Goal: Transaction & Acquisition: Purchase product/service

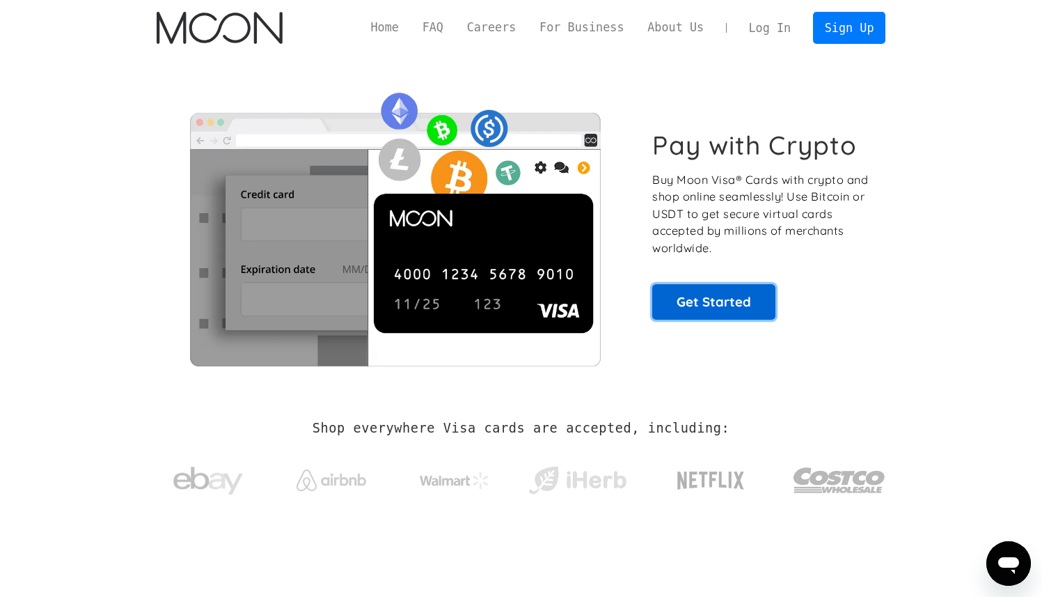
click at [698, 306] on link "Get Started" at bounding box center [713, 301] width 123 height 35
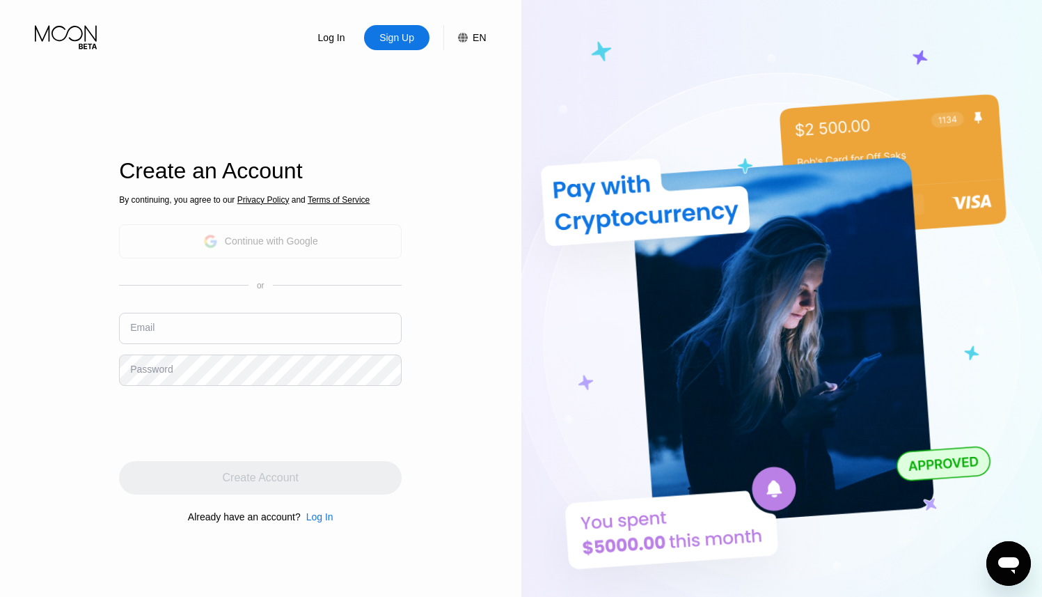
click at [287, 249] on div "Continue with Google" at bounding box center [260, 241] width 115 height 22
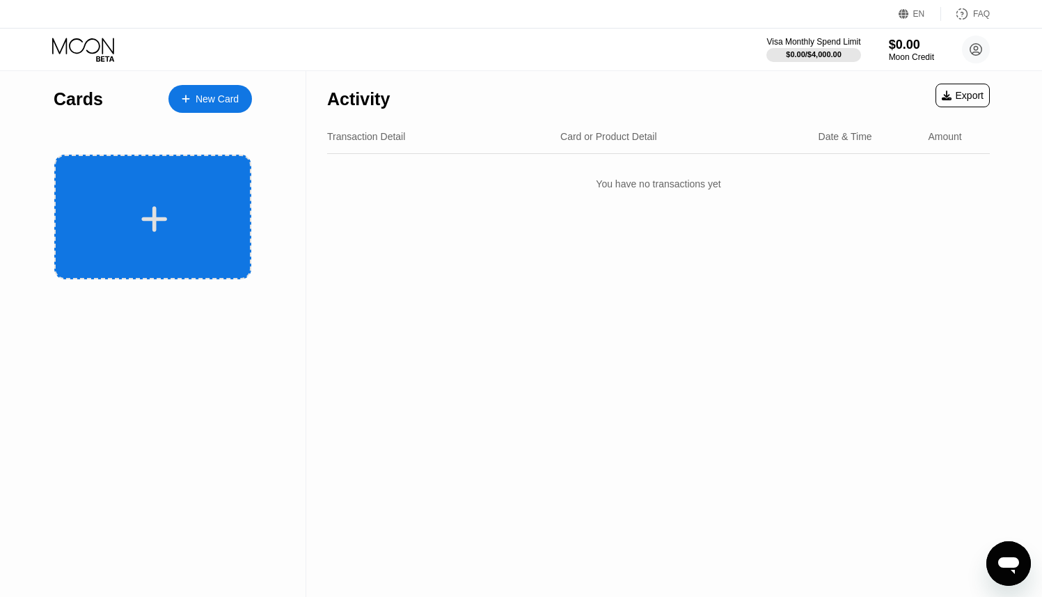
click at [162, 197] on div at bounding box center [152, 217] width 197 height 125
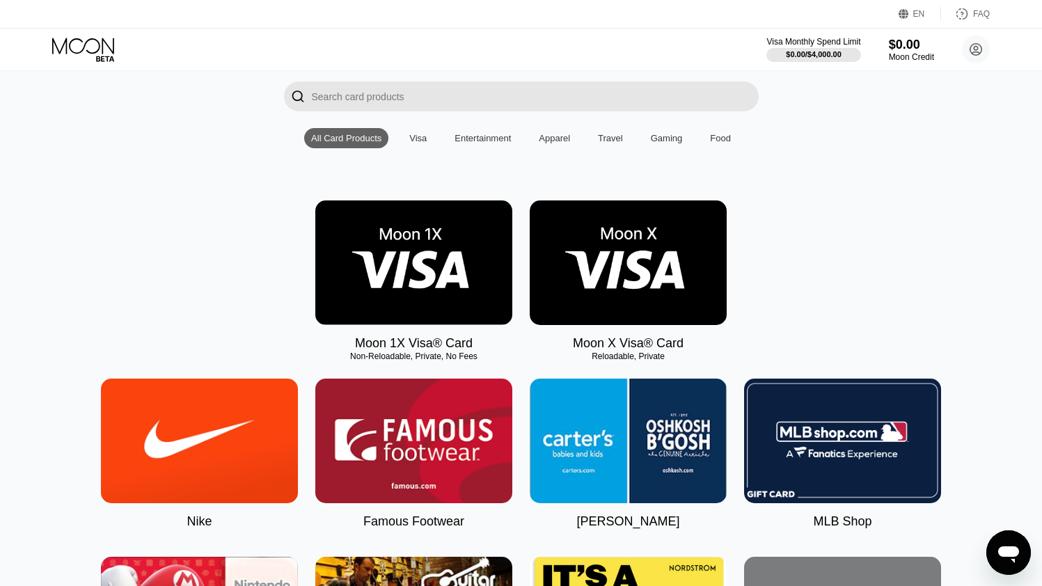
scroll to position [66, 0]
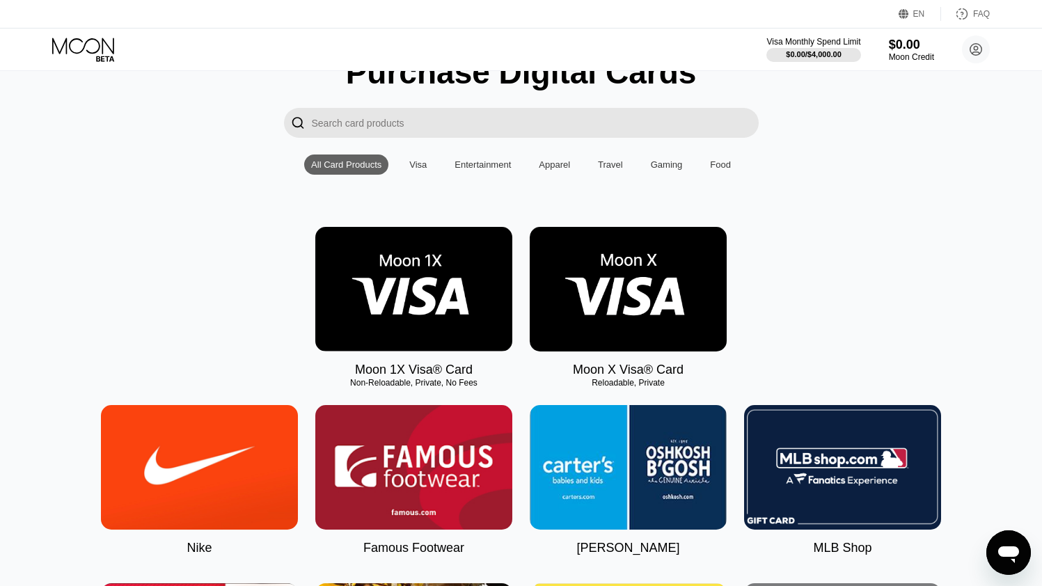
click at [440, 114] on input "Search card products" at bounding box center [535, 123] width 447 height 30
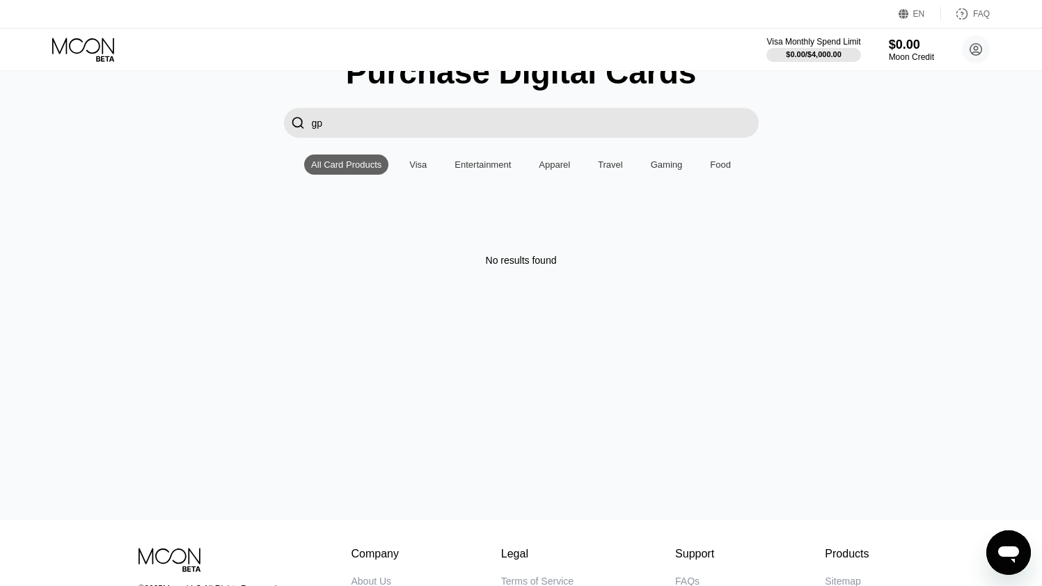
type input "g"
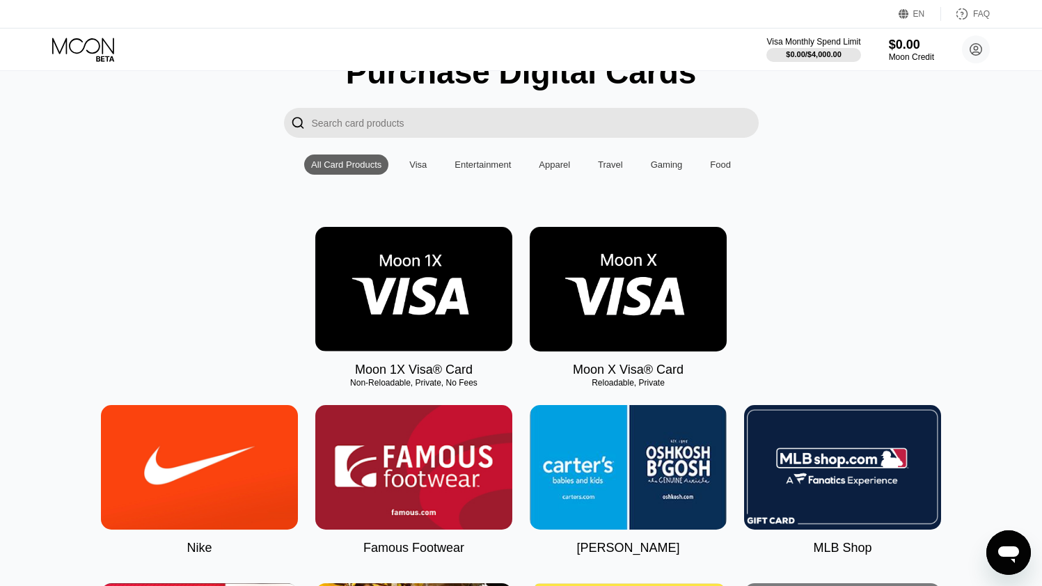
click at [607, 279] on img at bounding box center [628, 289] width 197 height 125
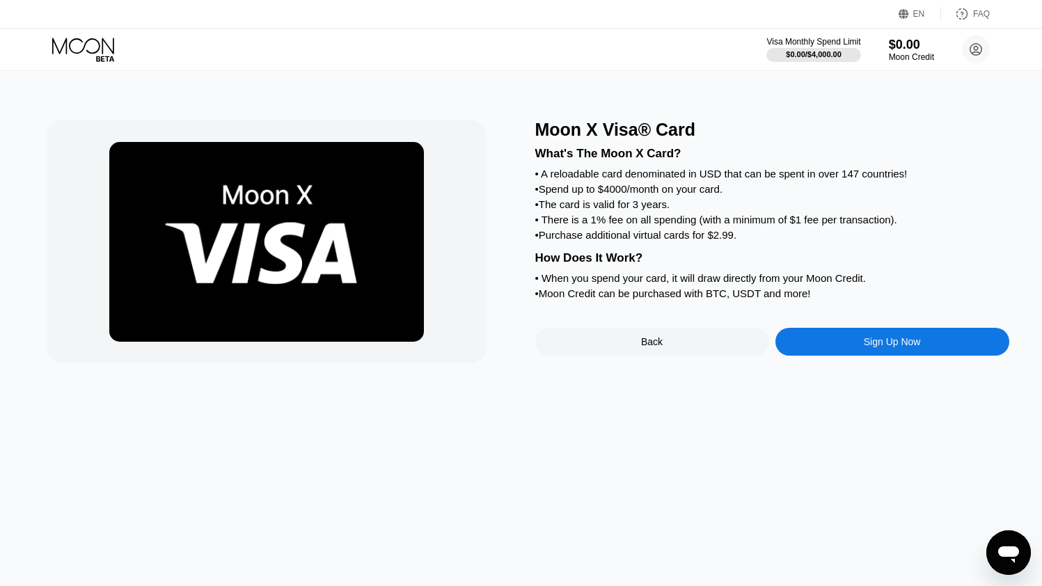
click at [680, 350] on div "Back" at bounding box center [653, 342] width 234 height 28
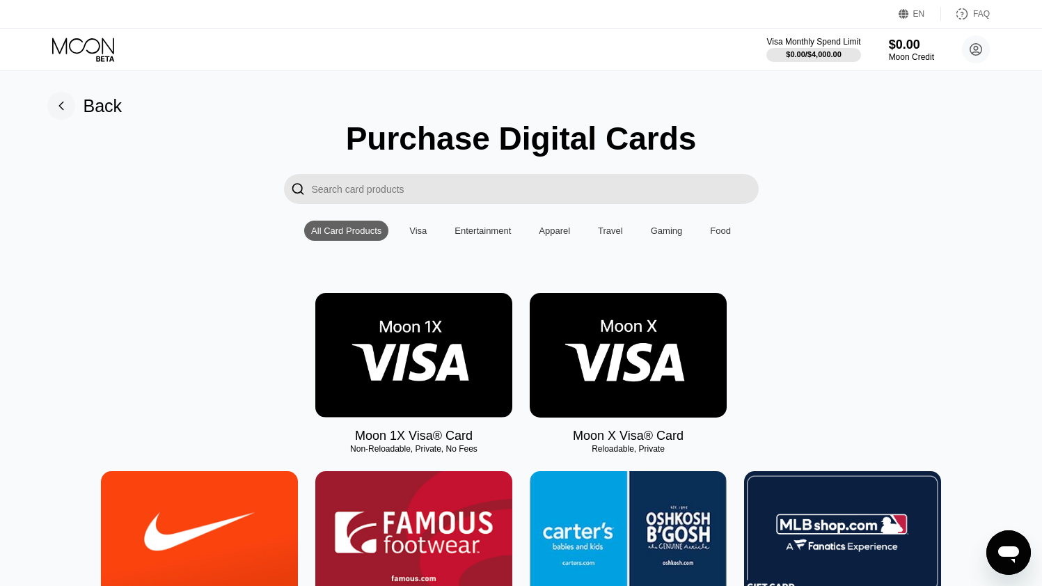
click at [446, 338] on img at bounding box center [413, 355] width 197 height 125
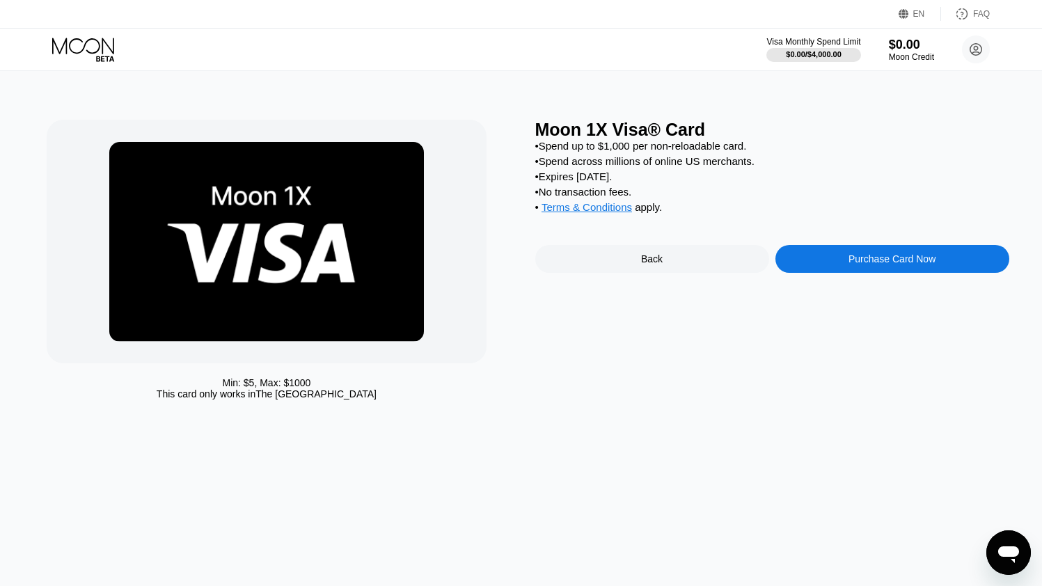
click at [839, 258] on div "Purchase Card Now" at bounding box center [893, 259] width 234 height 28
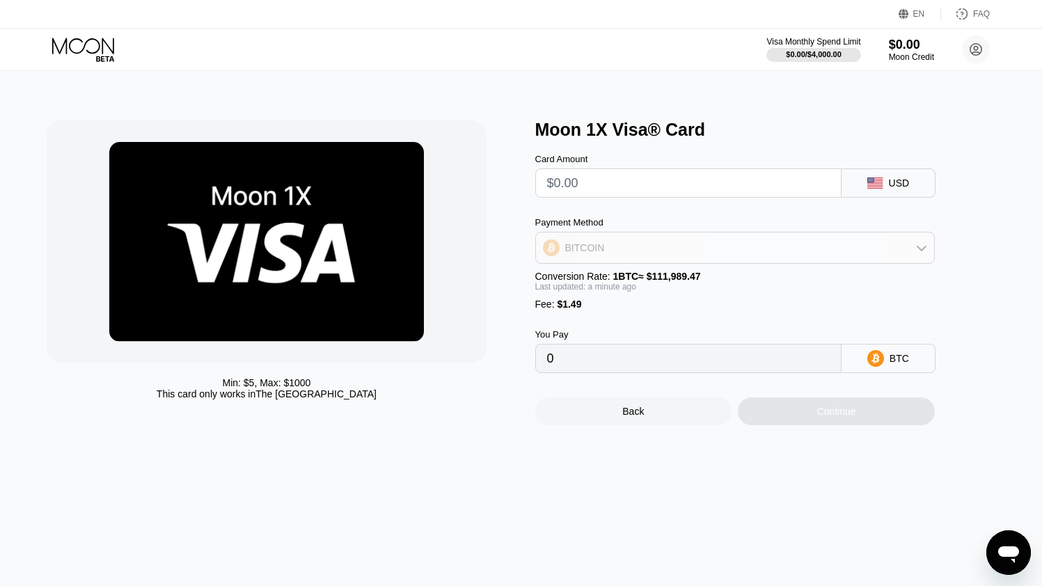
click at [698, 242] on div "BITCOIN" at bounding box center [735, 248] width 398 height 28
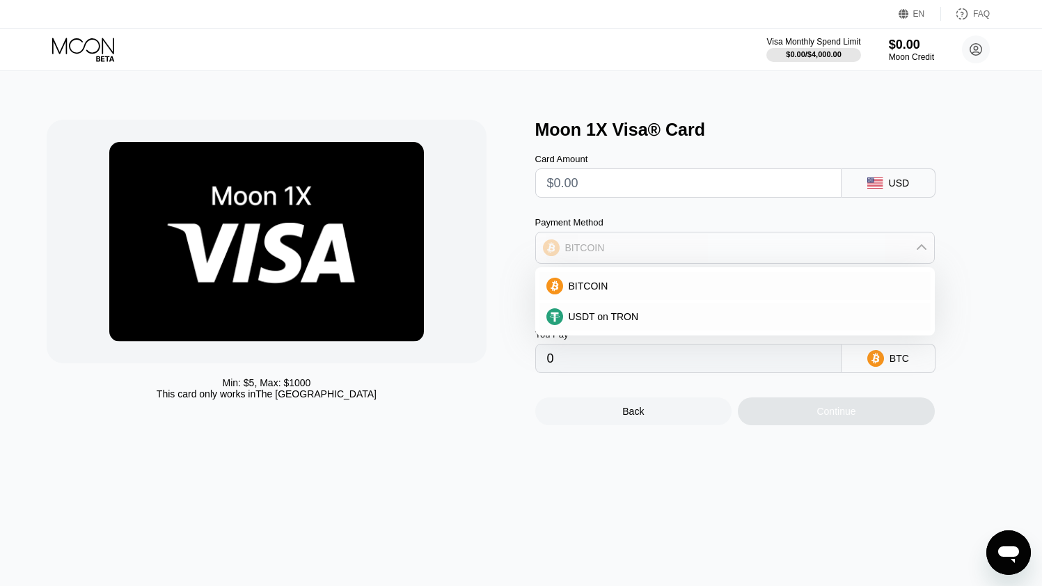
click at [698, 242] on div "BITCOIN" at bounding box center [735, 248] width 398 height 28
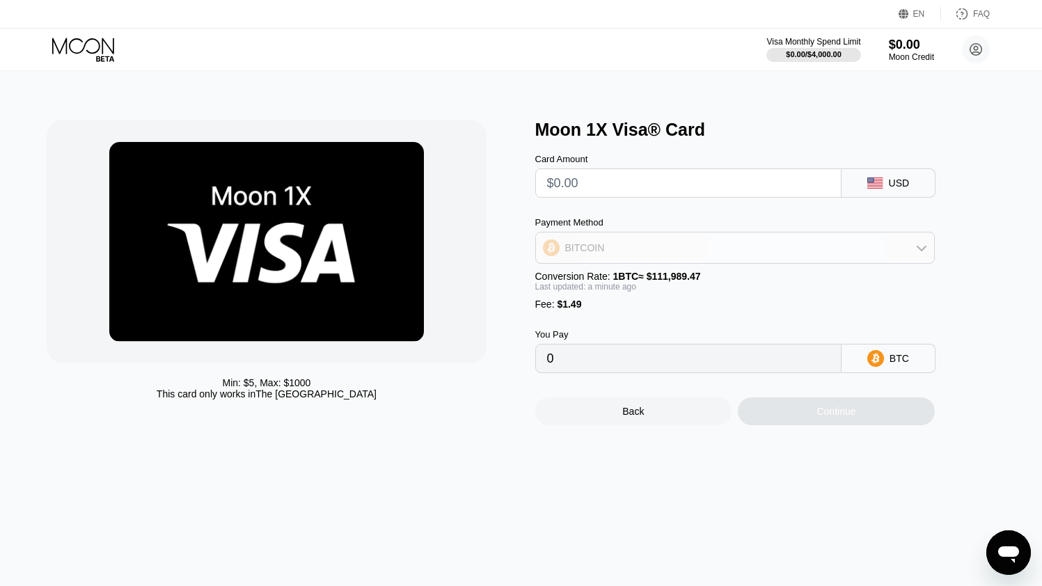
click at [698, 242] on div "BITCOIN" at bounding box center [735, 248] width 398 height 28
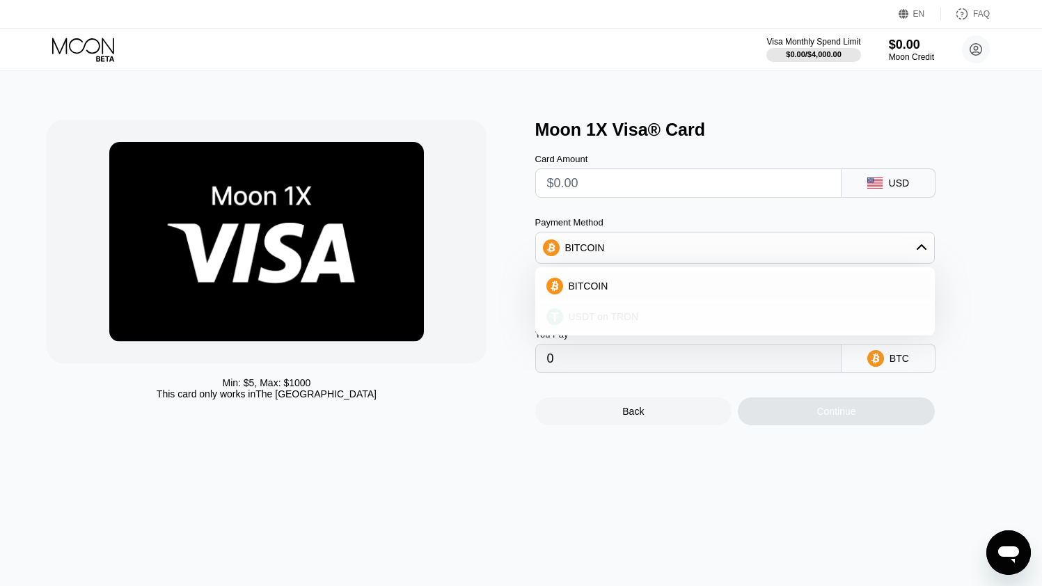
click at [649, 318] on div "USDT on TRON" at bounding box center [743, 316] width 361 height 11
type input "0.00"
